Goal: Check status

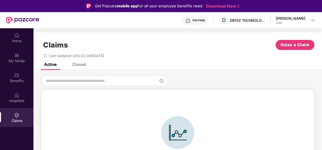
click at [83, 65] on div "Closed" at bounding box center [79, 64] width 14 height 5
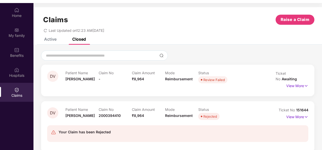
scroll to position [28, 0]
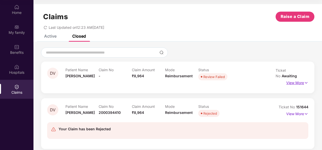
click at [298, 79] on p "View More" at bounding box center [297, 82] width 22 height 7
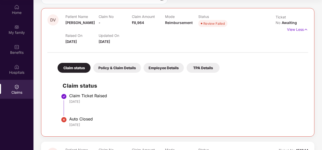
scroll to position [50, 0]
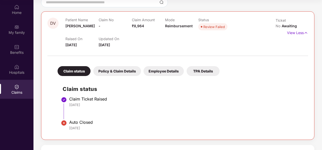
click at [165, 72] on div "Employee Details" at bounding box center [163, 71] width 40 height 10
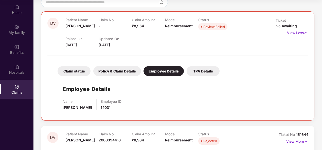
click at [117, 70] on div "Policy & Claim Details" at bounding box center [117, 71] width 48 height 10
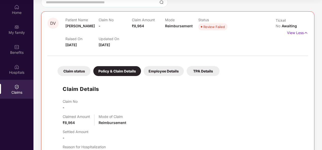
click at [76, 71] on div "Claim status" at bounding box center [73, 71] width 33 height 10
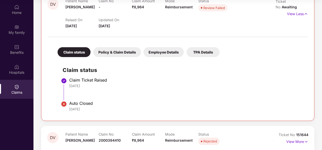
scroll to position [76, 0]
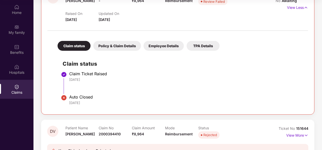
click at [88, 76] on div "Claim Ticket Raised" at bounding box center [186, 73] width 234 height 5
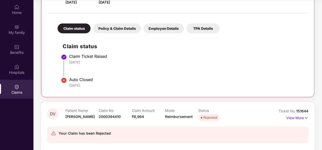
scroll to position [101, 0]
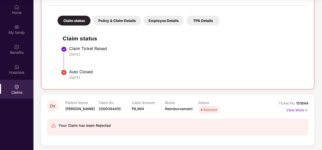
click at [103, 131] on div at bounding box center [85, 130] width 52 height 3
click at [170, 107] on span "Reimbursement" at bounding box center [179, 109] width 28 height 4
click at [288, 110] on p "View More" at bounding box center [297, 109] width 22 height 7
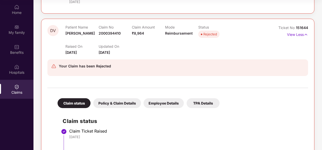
scroll to position [253, 0]
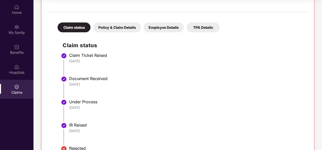
click at [110, 28] on div "Policy & Claim Details" at bounding box center [117, 28] width 48 height 10
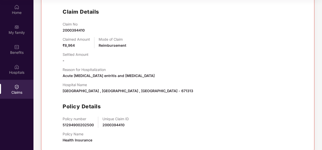
scroll to position [294, 0]
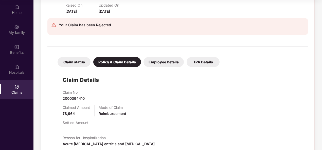
click at [160, 59] on div "Employee Details" at bounding box center [163, 62] width 40 height 10
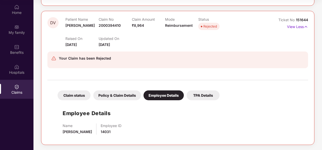
scroll to position [184, 0]
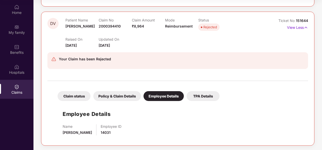
click at [208, 95] on div "TPA Details" at bounding box center [202, 96] width 33 height 10
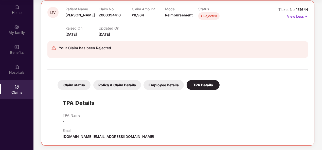
click at [126, 83] on div "Policy & Claim Details" at bounding box center [117, 85] width 48 height 10
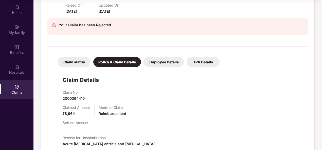
click at [75, 60] on div "Claim status" at bounding box center [73, 62] width 33 height 10
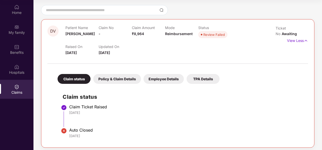
scroll to position [41, 0]
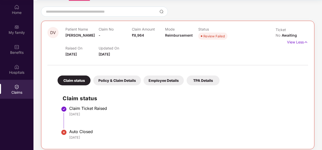
click at [128, 79] on div "Policy & Claim Details" at bounding box center [117, 81] width 48 height 10
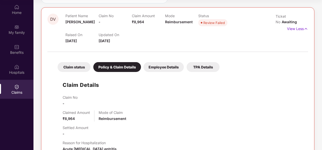
scroll to position [66, 0]
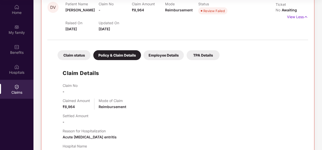
click at [164, 58] on div "Employee Details" at bounding box center [163, 55] width 40 height 10
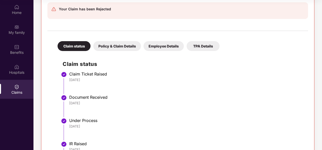
scroll to position [153, 0]
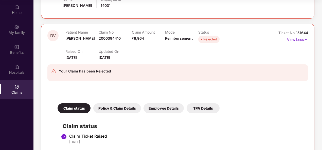
click at [200, 110] on div "TPA Details" at bounding box center [202, 109] width 33 height 10
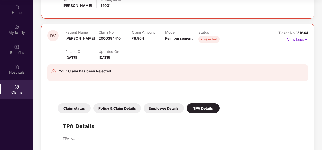
click at [108, 108] on div "Policy & Claim Details" at bounding box center [117, 109] width 48 height 10
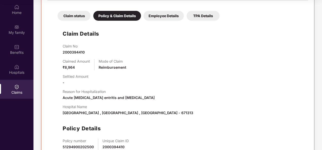
scroll to position [275, 0]
